Goal: Download file/media

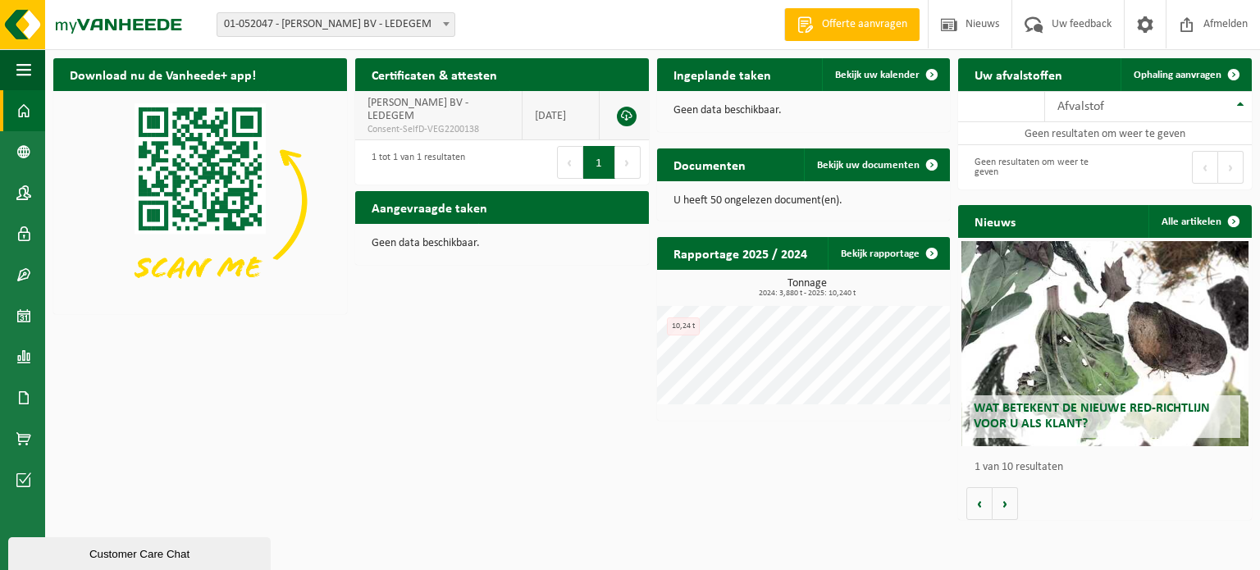
click at [387, 116] on span "[PERSON_NAME] BV - LEDEGEM" at bounding box center [418, 109] width 101 height 25
click at [628, 121] on link at bounding box center [627, 117] width 20 height 20
click at [23, 482] on span at bounding box center [23, 480] width 15 height 41
